Goal: Task Accomplishment & Management: Manage account settings

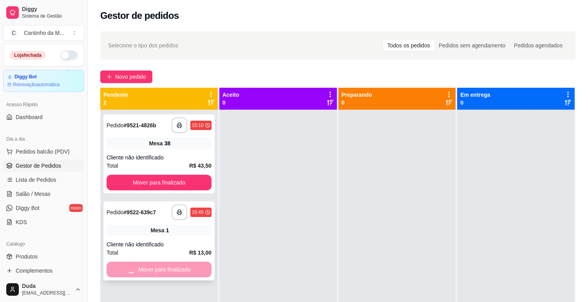
scroll to position [10, 0]
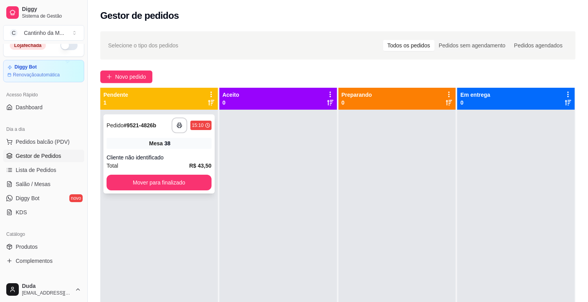
click at [150, 123] on strong "# 9521-4826b" at bounding box center [140, 125] width 32 height 6
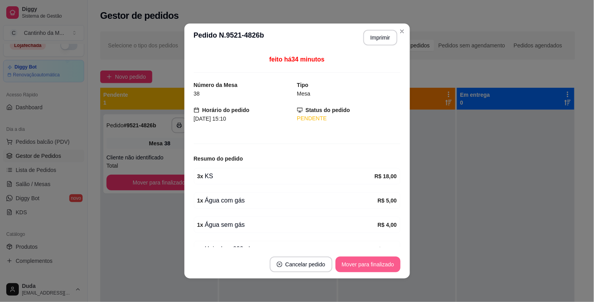
click at [349, 258] on button "Mover para finalizado" at bounding box center [367, 264] width 65 height 16
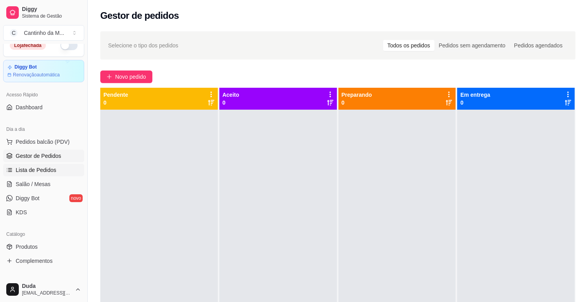
click at [39, 164] on link "Lista de Pedidos" at bounding box center [43, 170] width 81 height 13
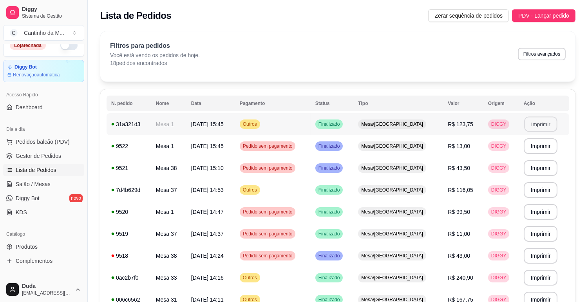
click at [529, 123] on button "Imprimir" at bounding box center [540, 124] width 33 height 15
click at [37, 154] on span "Gestor de Pedidos" at bounding box center [38, 156] width 45 height 8
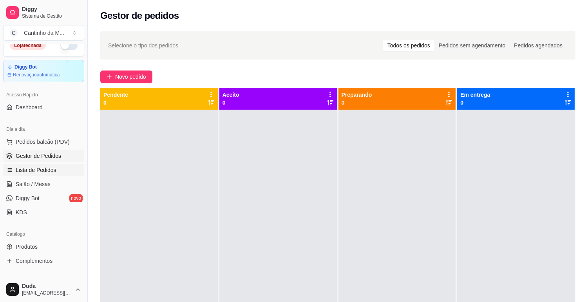
click at [31, 174] on link "Lista de Pedidos" at bounding box center [43, 170] width 81 height 13
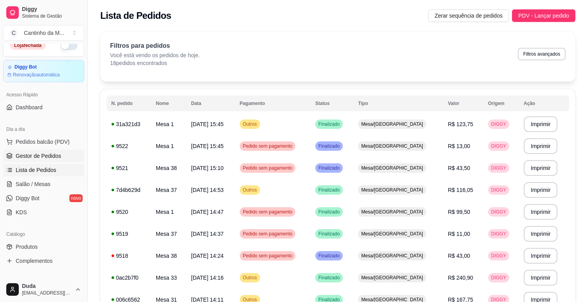
click at [51, 155] on span "Gestor de Pedidos" at bounding box center [38, 156] width 45 height 8
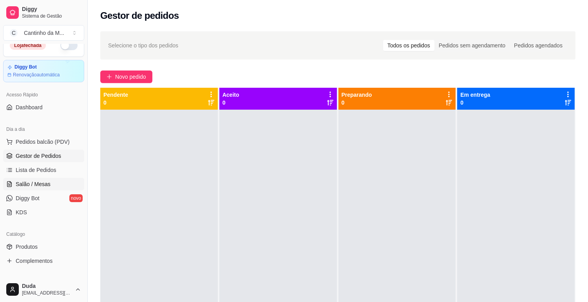
click at [43, 181] on span "Salão / Mesas" at bounding box center [33, 184] width 35 height 8
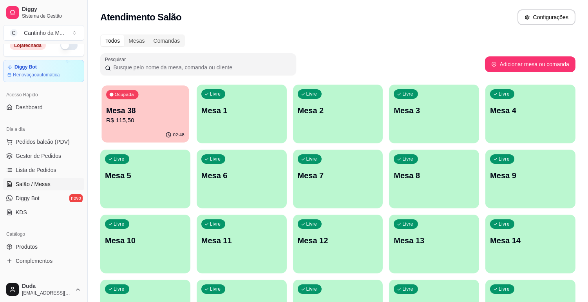
click at [128, 141] on div "02:48" at bounding box center [144, 135] width 87 height 15
click at [37, 171] on span "Lista de Pedidos" at bounding box center [36, 170] width 41 height 8
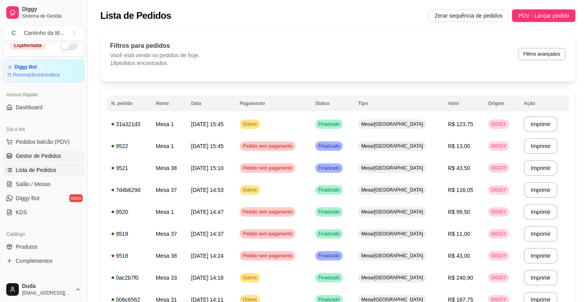
click at [36, 154] on span "Gestor de Pedidos" at bounding box center [38, 156] width 45 height 8
